Goal: Transaction & Acquisition: Purchase product/service

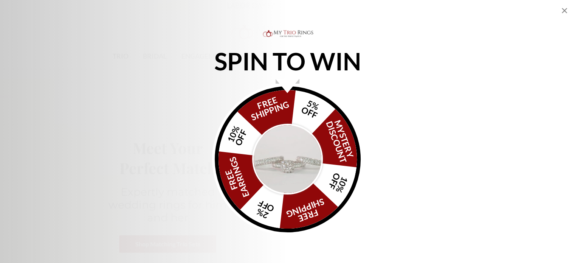
click at [291, 76] on div "SPIN TO WIN FREE SHIPPING 5% OFF Mystery Discount 10% OFF FREE SHIPPING 2% OFF …" at bounding box center [287, 146] width 181 height 178
click at [566, 14] on icon "Close popup" at bounding box center [564, 10] width 9 height 9
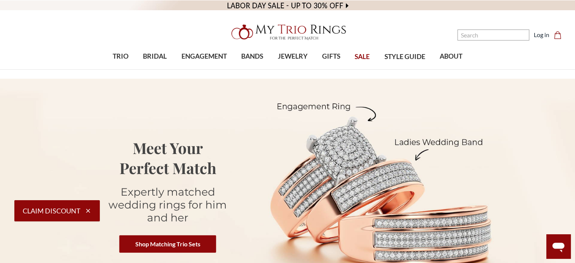
click at [154, 26] on header "Toggle menu" at bounding box center [287, 35] width 575 height 70
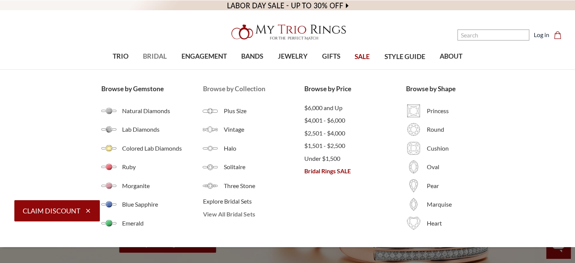
click at [228, 216] on span "View All Bridal Sets" at bounding box center [254, 213] width 102 height 9
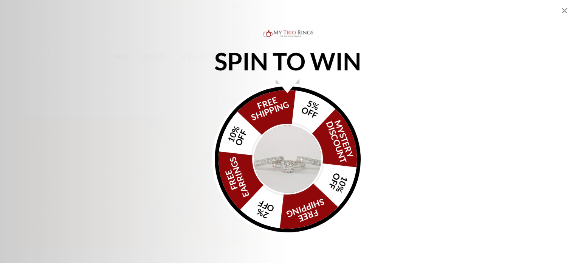
click at [563, 12] on icon "Close popup" at bounding box center [564, 10] width 9 height 9
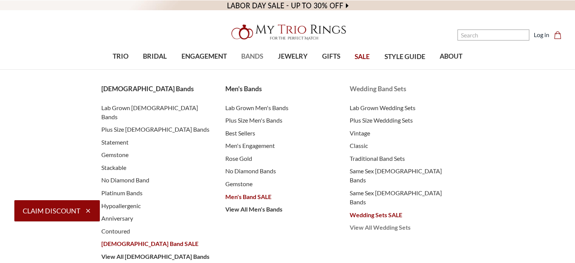
click at [390, 223] on span "View All Wedding Sets" at bounding box center [404, 227] width 109 height 9
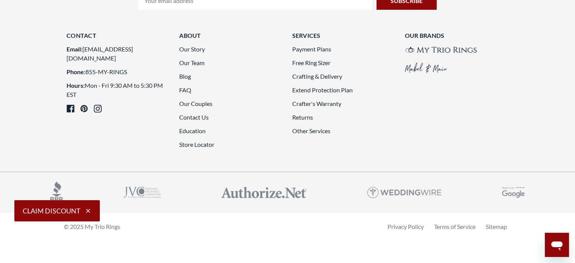
scroll to position [2040, 0]
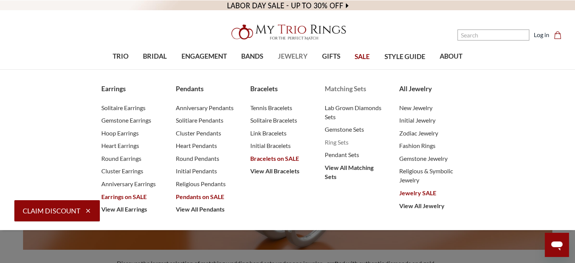
click at [333, 142] on span "Ring Sets" at bounding box center [354, 142] width 59 height 9
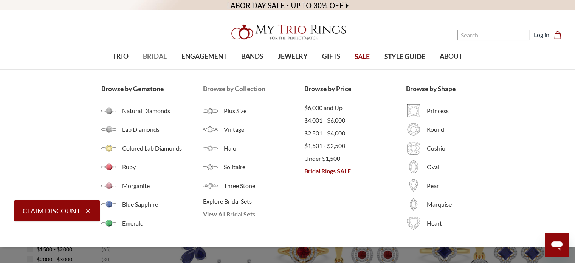
click at [220, 213] on span "View All Bridal Sets" at bounding box center [254, 213] width 102 height 9
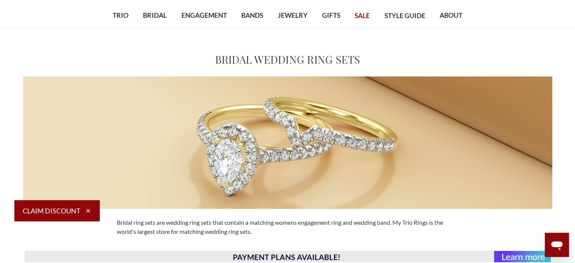
scroll to position [30, 0]
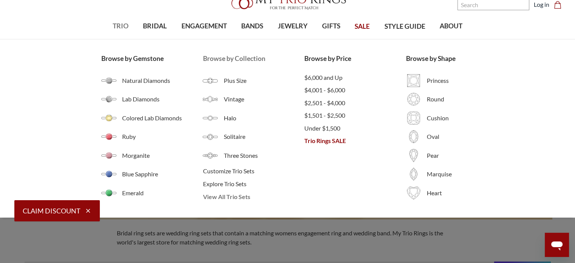
click at [224, 197] on span "View All Trio Sets" at bounding box center [254, 196] width 102 height 9
click at [233, 196] on span "View All Trio Sets" at bounding box center [254, 196] width 102 height 9
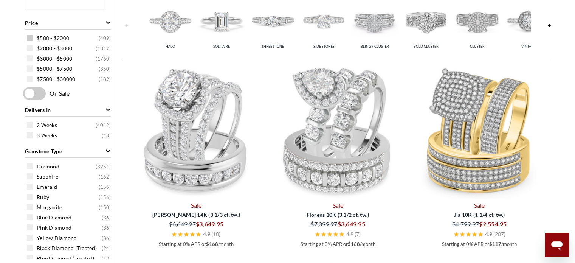
click at [31, 36] on span at bounding box center [30, 38] width 6 height 6
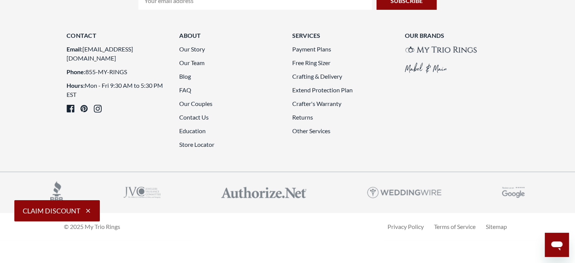
scroll to position [2314, 0]
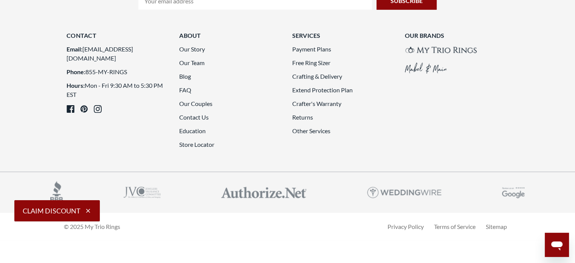
scroll to position [2163, 0]
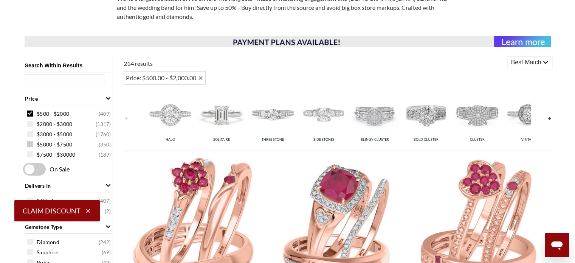
scroll to position [302, 0]
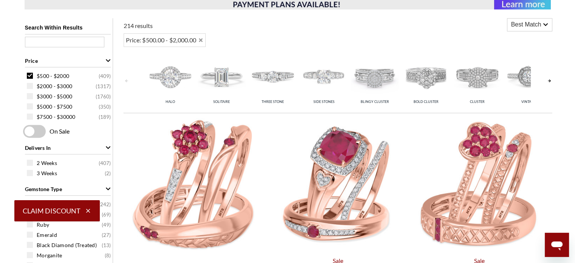
click at [34, 75] on div "$500 - $2000 ( 409 )" at bounding box center [70, 75] width 86 height 8
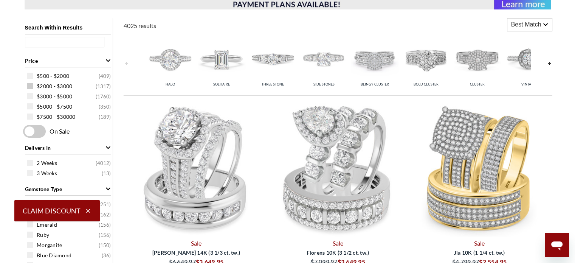
click at [30, 84] on span at bounding box center [30, 86] width 6 height 6
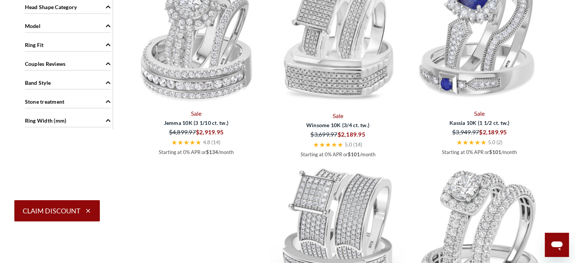
scroll to position [982, 0]
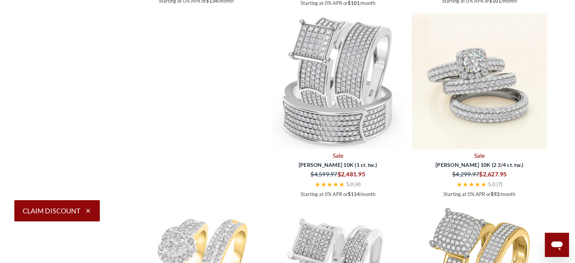
click at [505, 84] on img at bounding box center [479, 81] width 136 height 136
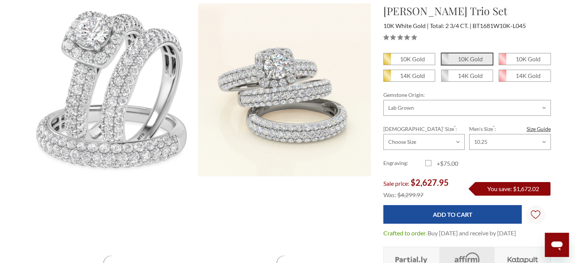
scroll to position [113, 0]
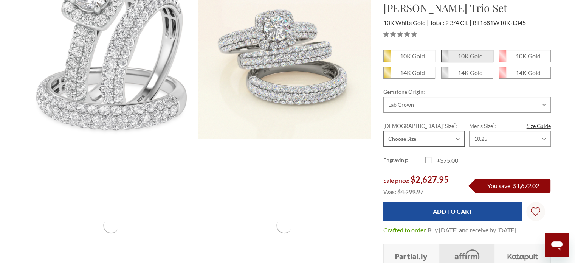
click at [437, 137] on select "Choose Size 3.00 3.25 3.50 3.75 4.00 4.25 4.50 4.75 5.00 5.25 5.50 5.75 6.00 6.…" at bounding box center [423, 139] width 81 height 16
click at [490, 138] on select "Choose Size 6.00 6.25 6.50 6.75 7.00 7.25 7.50 7.75 8.00 8.25 8.50 8.75 9.00 9.…" at bounding box center [509, 139] width 81 height 16
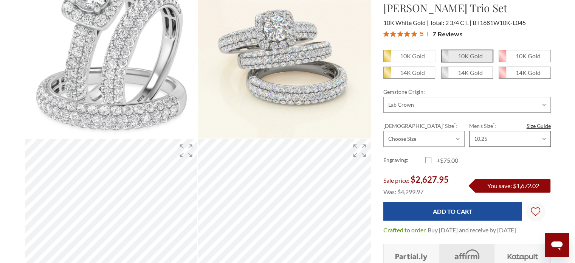
select select "20246227"
click at [469, 131] on select "Choose Size 6.00 6.25 6.50 6.75 7.00 7.25 7.50 7.75 8.00 8.25 8.50 8.75 9.00 9.…" at bounding box center [509, 139] width 81 height 16
click at [446, 142] on select "Choose Size 3.00 3.25 3.50 3.75 4.00 4.25 4.50 4.75 5.00 5.25 5.50 5.75 6.00 6.…" at bounding box center [423, 139] width 81 height 16
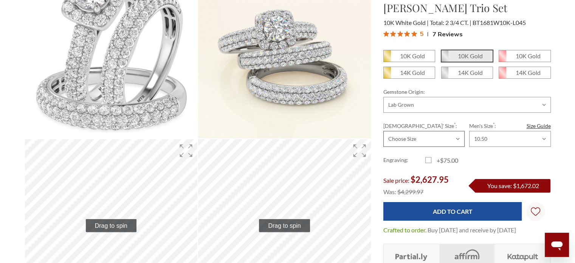
select select "20246098"
click at [383, 131] on select "Choose Size 3.00 3.25 3.50 3.75 4.00 4.25 4.50 4.75 5.00 5.25 5.50 5.75 6.00 6.…" at bounding box center [423, 139] width 81 height 16
click at [426, 160] on label "+$75.00" at bounding box center [446, 160] width 42 height 9
click at [428, 161] on input "+$75.00" at bounding box center [428, 161] width 0 height 0
checkbox input "true"
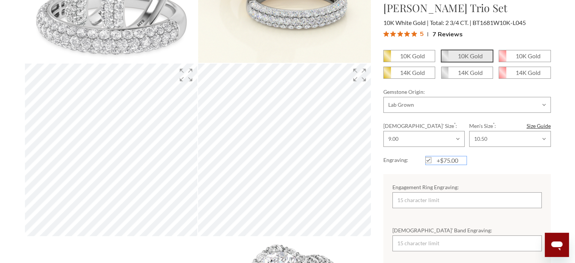
scroll to position [227, 0]
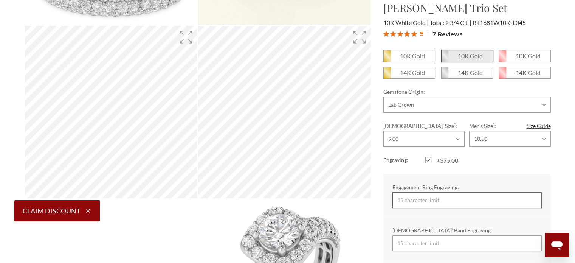
click at [428, 202] on input "Engagement Ring Engraving:" at bounding box center [466, 200] width 149 height 16
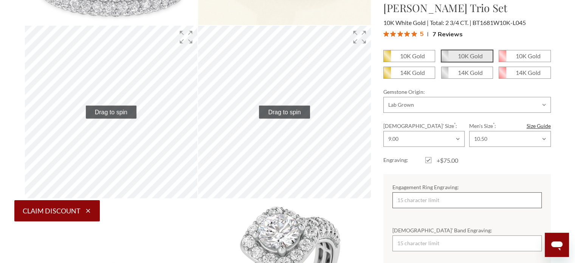
type input "g"
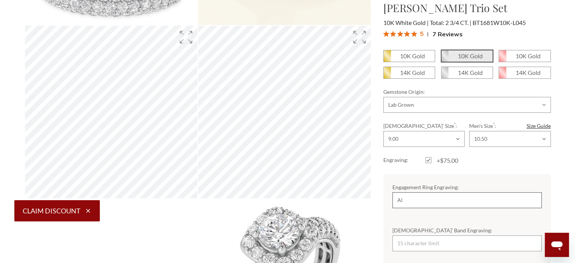
type input "A"
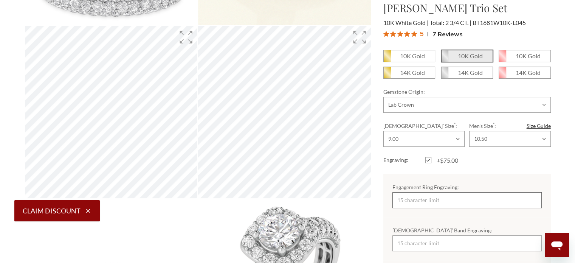
click at [405, 203] on input "Engagement Ring Engraving:" at bounding box center [466, 200] width 149 height 16
type input ""Always & Forev"
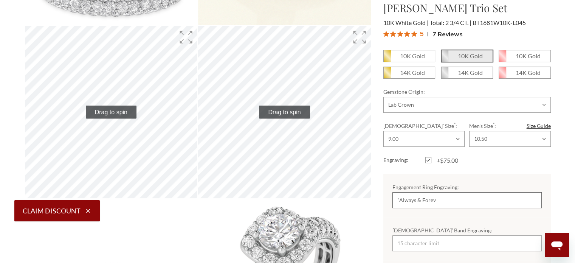
drag, startPoint x: 452, startPoint y: 198, endPoint x: 388, endPoint y: 203, distance: 63.7
click at [390, 202] on div "Engagement Ring Engraving: "Always & Forev" at bounding box center [466, 195] width 167 height 43
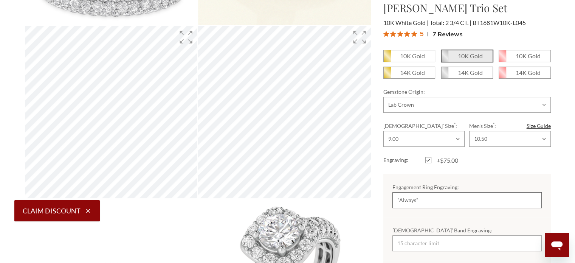
type input ""Always""
click at [449, 244] on input "Ladies’ Band Engraving:" at bounding box center [466, 243] width 149 height 16
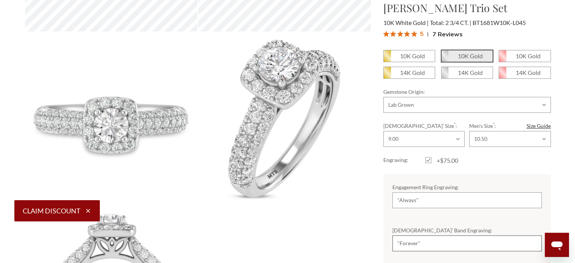
type input ""Forever""
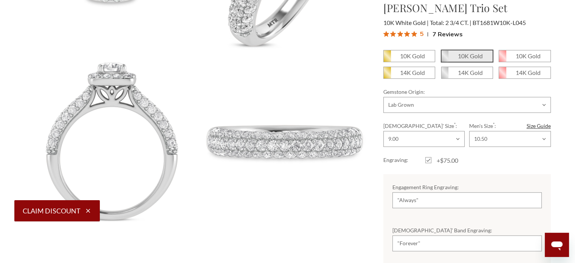
scroll to position [469, 0]
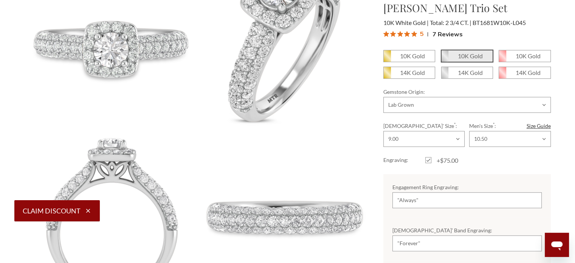
click at [521, 254] on div "Ladies’ Band Engraving: "Forever"" at bounding box center [466, 238] width 167 height 43
click at [529, 238] on input ""Forever"" at bounding box center [466, 243] width 149 height 16
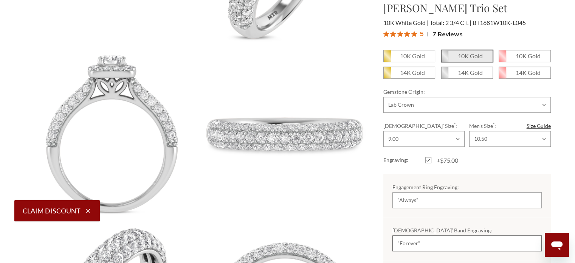
scroll to position [567, 0]
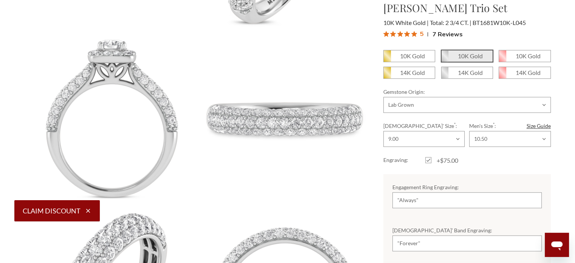
click at [490, 11] on h1 "[PERSON_NAME] Trio Set" at bounding box center [466, 8] width 167 height 16
drag, startPoint x: 504, startPoint y: 16, endPoint x: 442, endPoint y: 36, distance: 64.8
click at [405, 31] on div "Jiles Trio Set $2,702.95 10K White Gold Total: 2 3/4 CT. BT1681W10K-L045 5" at bounding box center [466, 20] width 167 height 41
click at [467, 53] on em "10K Gold" at bounding box center [470, 55] width 25 height 7
click at [444, 59] on input "10K Gold" at bounding box center [444, 59] width 0 height 0
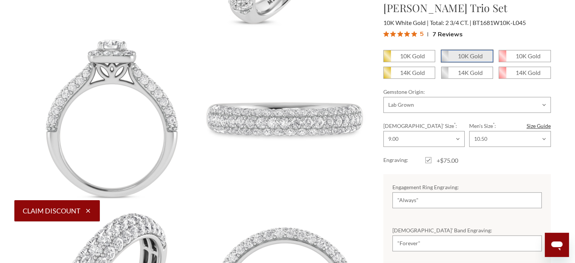
scroll to position [681, 0]
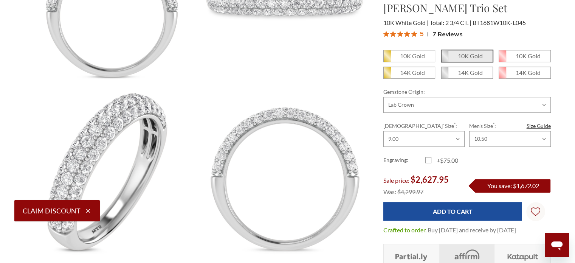
scroll to position [457, 0]
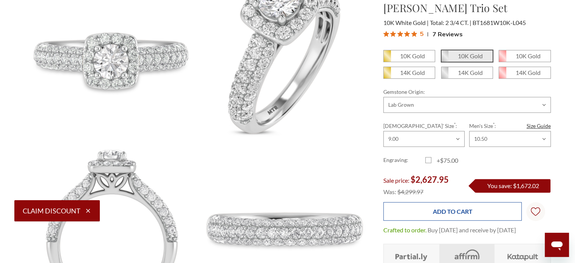
click at [429, 210] on input "Add to Cart" at bounding box center [452, 211] width 138 height 19
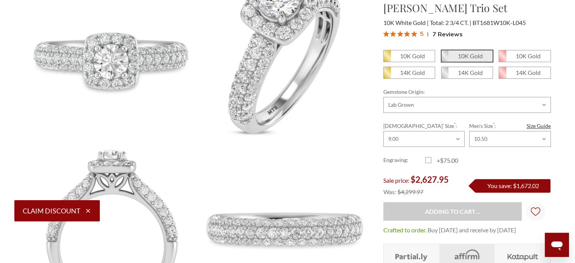
type input "Add to Cart"
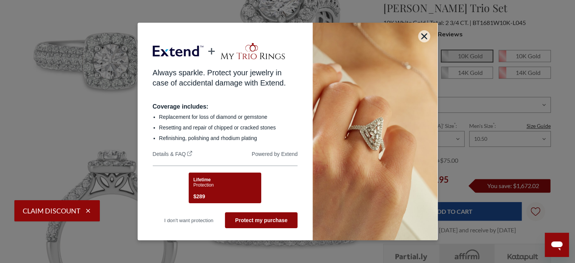
scroll to position [0, 0]
click at [241, 189] on div "Lifetime Protection $289" at bounding box center [223, 189] width 61 height 24
click at [240, 181] on div "Lifetime Protection $289" at bounding box center [223, 189] width 61 height 24
click at [254, 225] on button "Protect my purchase" at bounding box center [261, 220] width 73 height 16
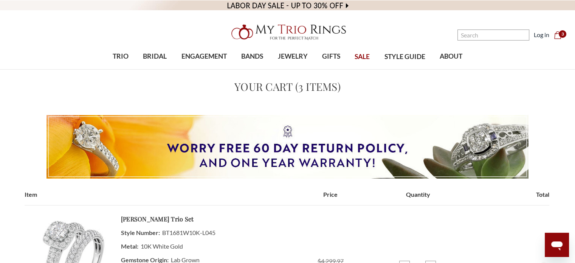
click at [560, 36] on span "3" at bounding box center [562, 34] width 8 height 8
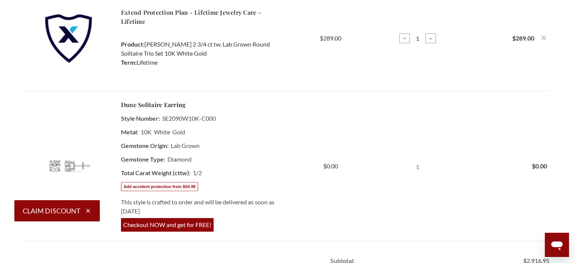
scroll to position [378, 0]
